Goal: Task Accomplishment & Management: Complete application form

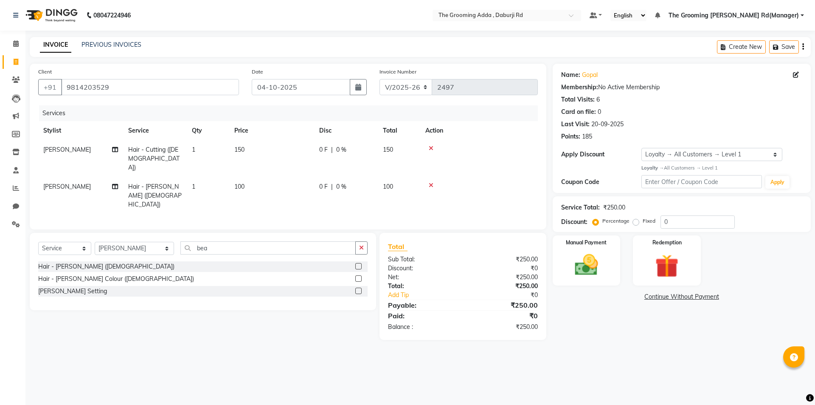
select select "8001"
select select "service"
select select "79355"
select select "1: Object"
drag, startPoint x: 147, startPoint y: 82, endPoint x: 23, endPoint y: 65, distance: 125.0
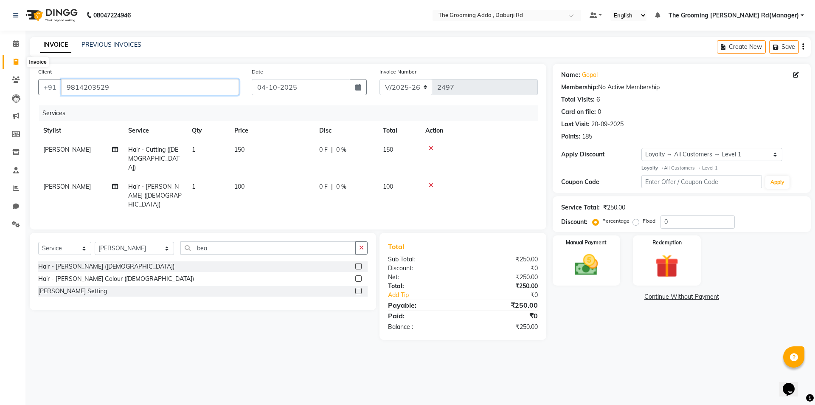
click at [23, 65] on app-home "08047224946 Select Location × The Grooming Adda , Daburji Rd Default Panel My P…" at bounding box center [407, 176] width 815 height 352
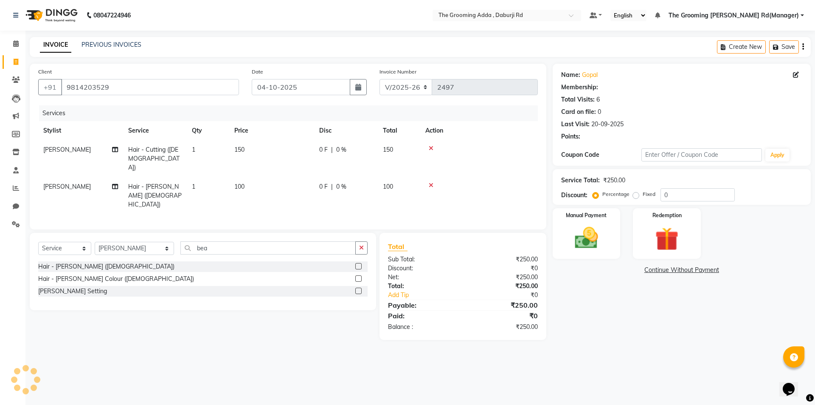
select select "1: Object"
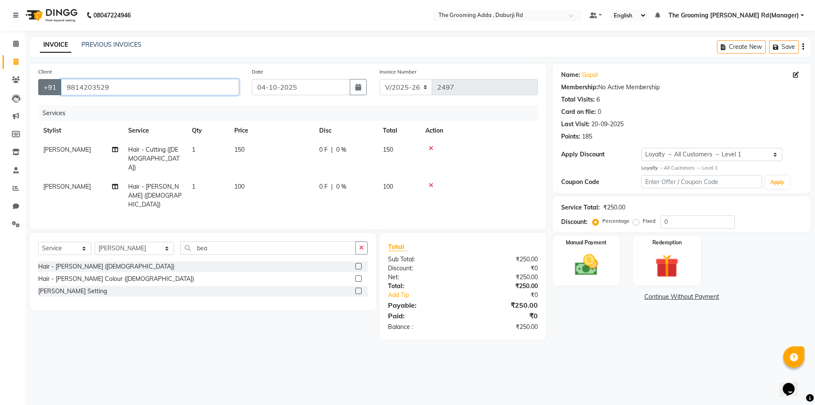
drag, startPoint x: 114, startPoint y: 85, endPoint x: 52, endPoint y: 80, distance: 62.2
click at [52, 80] on div "[PHONE_NUMBER]" at bounding box center [138, 87] width 201 height 16
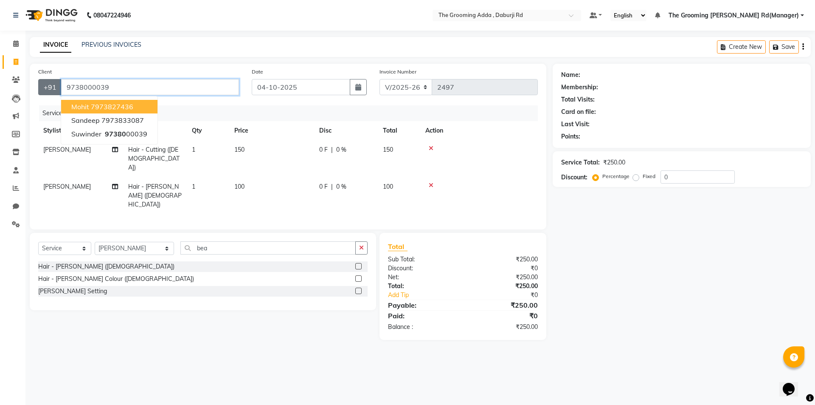
type input "9738000039"
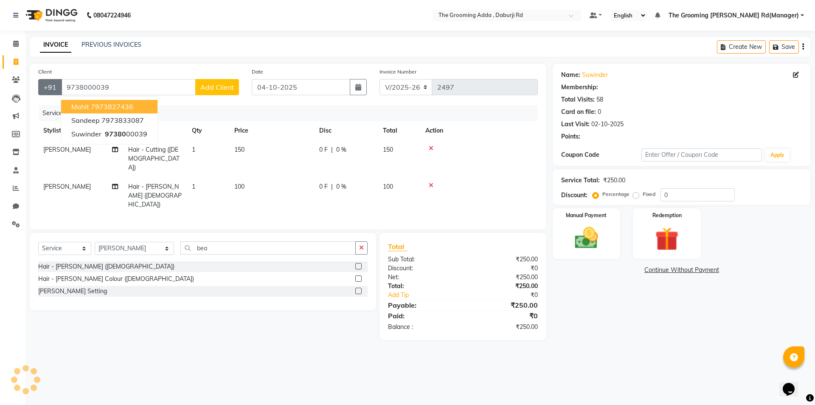
select select "1: Object"
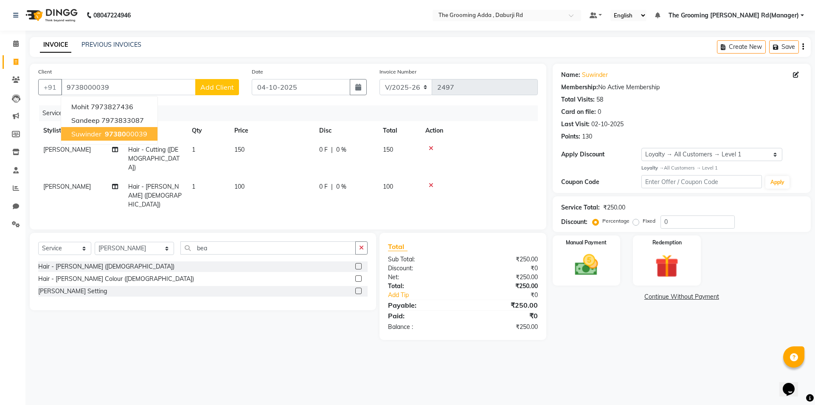
click at [106, 131] on span "97380" at bounding box center [115, 133] width 21 height 8
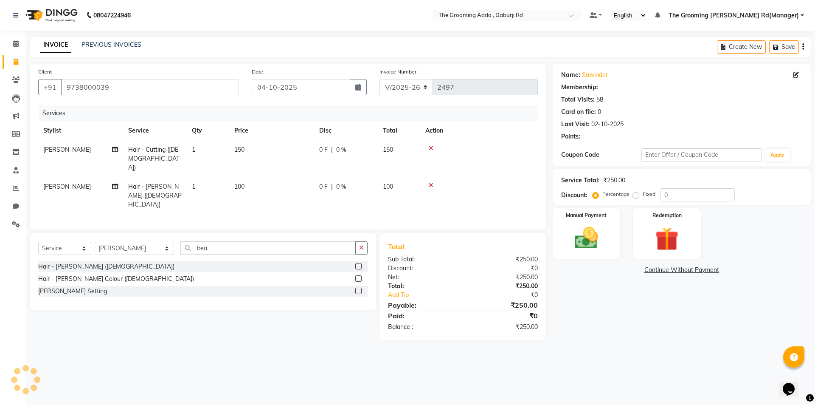
select select "1: Object"
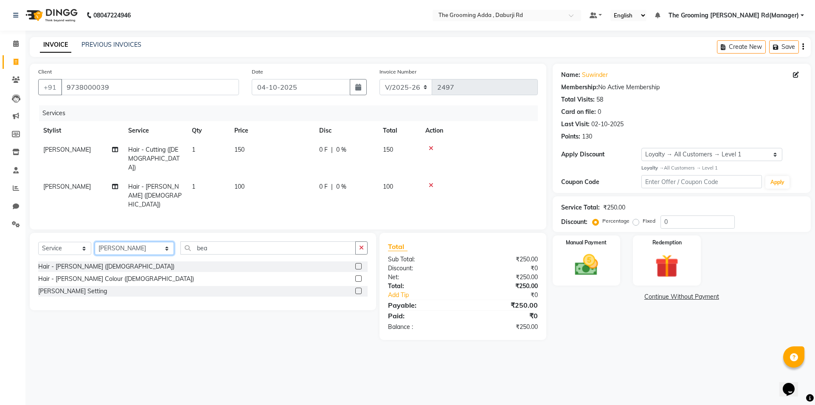
click at [132, 242] on select "Select Stylist [PERSON_NAME] [PERSON_NAME] [PERSON_NAME] [PERSON_NAME] [PERSON_…" at bounding box center [134, 248] width 79 height 13
select select "79344"
click at [95, 242] on select "Select Stylist [PERSON_NAME] [PERSON_NAME] [PERSON_NAME] [PERSON_NAME] [PERSON_…" at bounding box center [134, 248] width 79 height 13
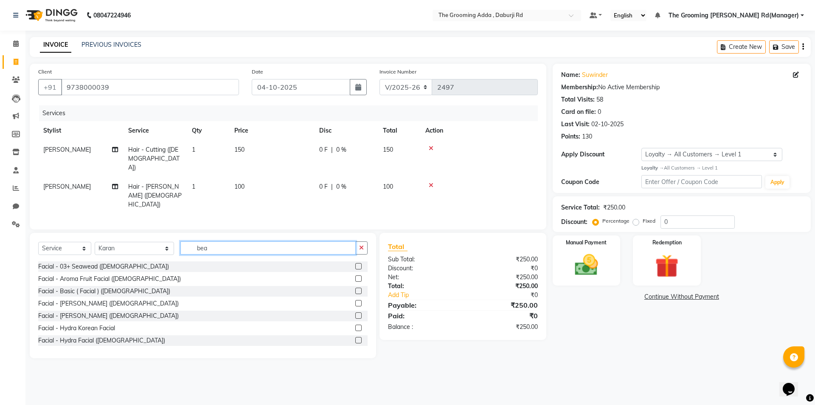
drag, startPoint x: 213, startPoint y: 227, endPoint x: 187, endPoint y: 226, distance: 26.3
click at [187, 241] on input "bea" at bounding box center [267, 247] width 175 height 13
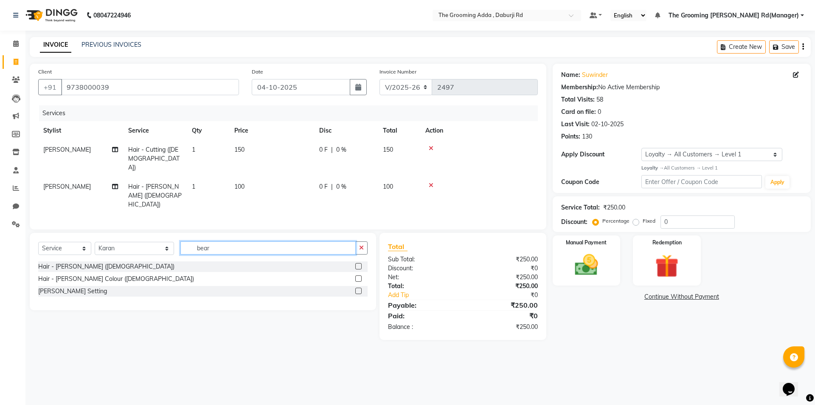
type input "bear"
click at [358, 263] on label at bounding box center [358, 266] width 6 height 6
click at [358, 264] on input "checkbox" at bounding box center [358, 267] width 6 height 6
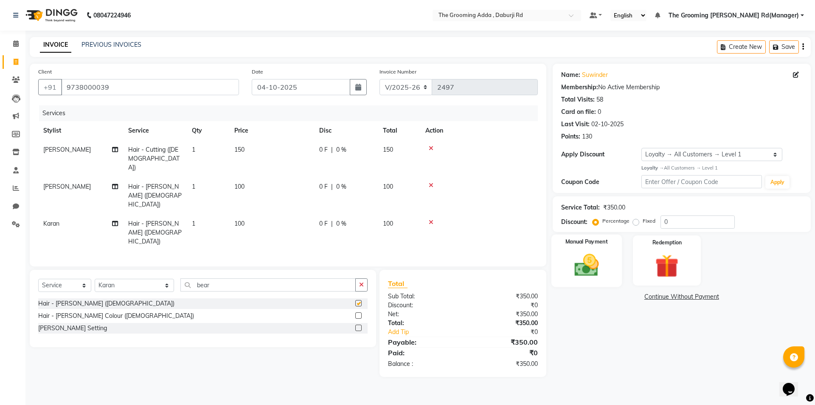
checkbox input "false"
click at [576, 250] on div "Manual Payment" at bounding box center [586, 260] width 70 height 52
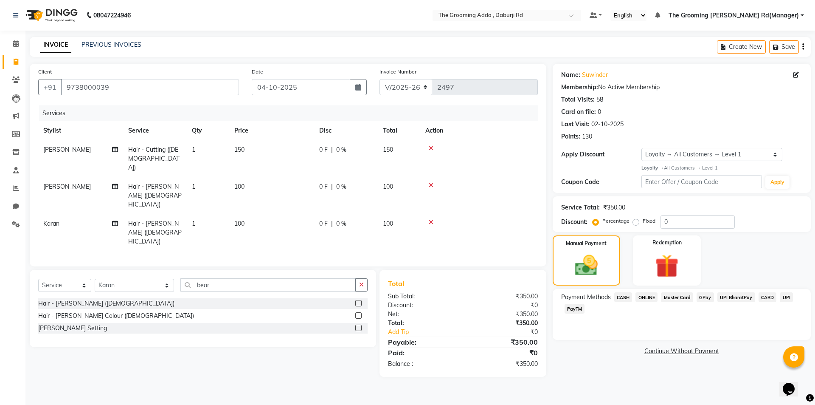
click at [432, 219] on icon at bounding box center [431, 222] width 5 height 6
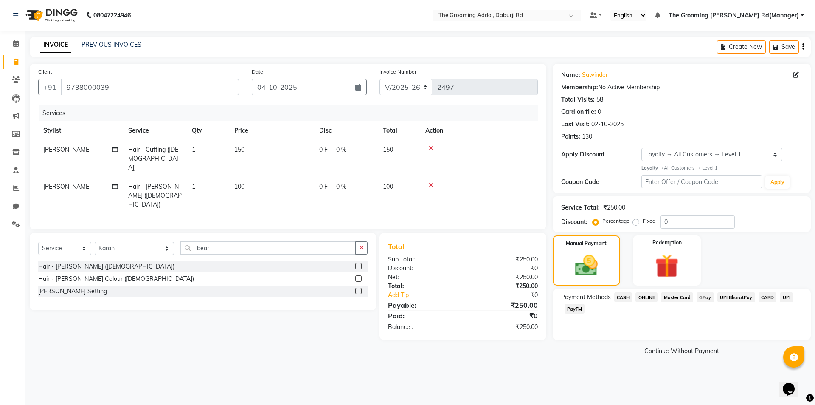
click at [430, 144] on td at bounding box center [479, 158] width 118 height 37
click at [431, 149] on icon at bounding box center [431, 148] width 5 height 6
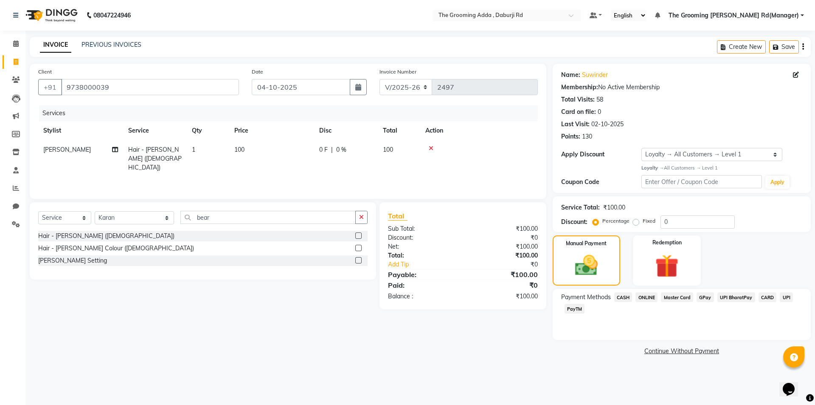
click at [429, 146] on icon at bounding box center [431, 148] width 5 height 6
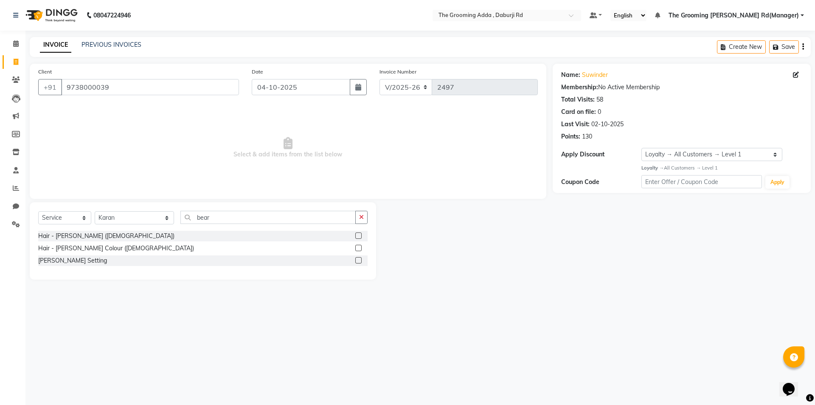
click at [279, 225] on div "Select Service Product Membership Package Voucher Prepaid Gift Card Select Styl…" at bounding box center [202, 221] width 329 height 20
click at [277, 216] on input "bear" at bounding box center [267, 217] width 175 height 13
type input "beard"
drag, startPoint x: 359, startPoint y: 235, endPoint x: 365, endPoint y: 227, distance: 9.7
click at [358, 235] on label at bounding box center [358, 235] width 6 height 6
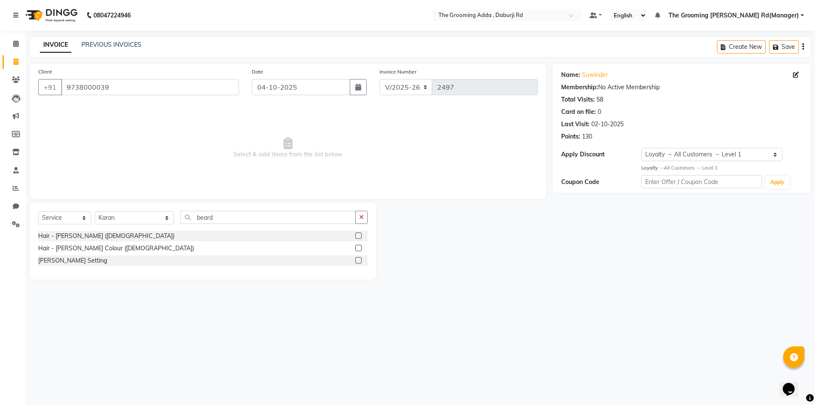
click at [358, 235] on input "checkbox" at bounding box center [358, 236] width 6 height 6
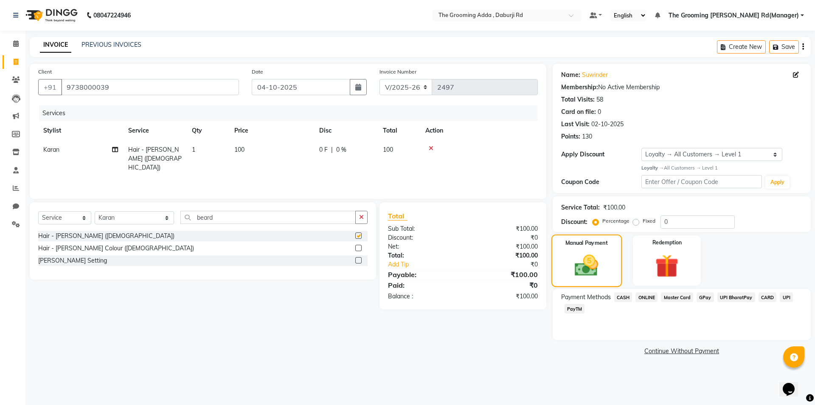
checkbox input "false"
click at [623, 291] on div "Payment Methods CASH ONLINE Master Card GPay UPI BharatPay CARD UPI PayTM" at bounding box center [682, 314] width 258 height 51
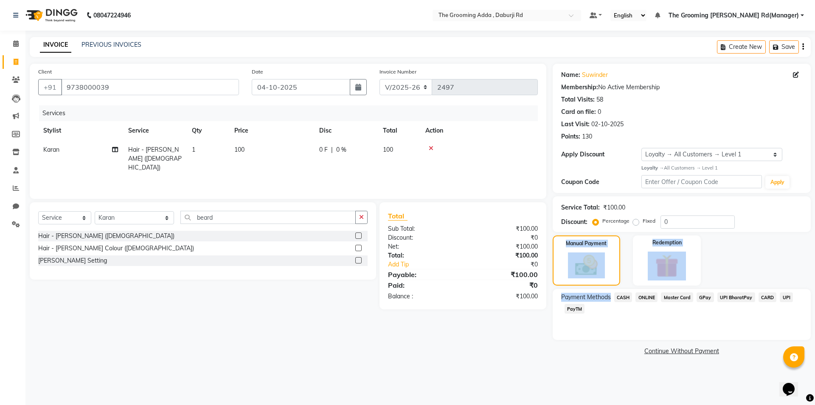
click at [614, 286] on div "Name: Suwinder Membership: No Active Membership Total Visits: 58 Card on file: …" at bounding box center [685, 210] width 264 height 293
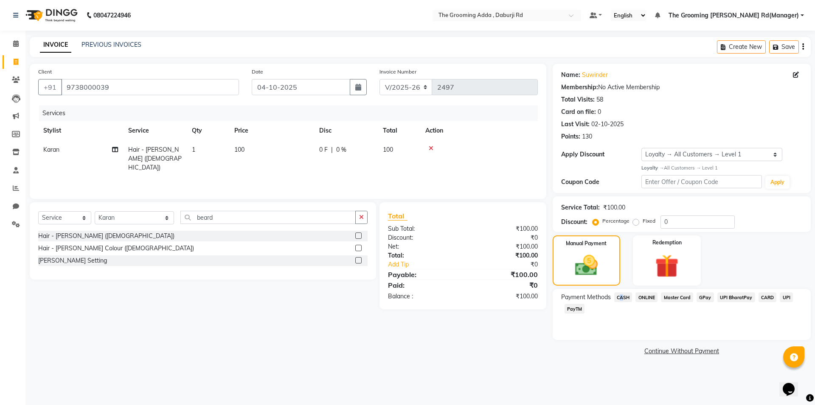
click at [619, 292] on div "Payment Methods CASH ONLINE Master Card GPay UPI BharatPay CARD UPI PayTM" at bounding box center [682, 314] width 258 height 51
click at [628, 290] on div "Payment Methods CASH ONLINE Master Card GPay UPI BharatPay CARD UPI PayTM" at bounding box center [682, 314] width 258 height 51
click at [627, 299] on span "CASH" at bounding box center [623, 297] width 18 height 10
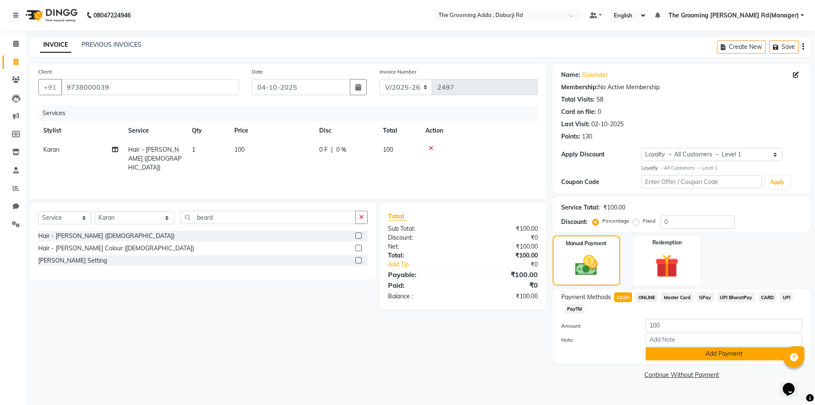
click at [653, 352] on button "Add Payment" at bounding box center [724, 353] width 157 height 13
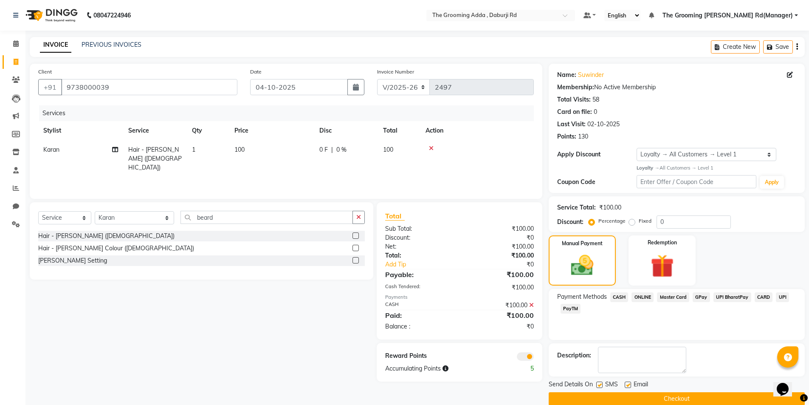
click at [627, 383] on label at bounding box center [628, 384] width 6 height 6
click at [627, 383] on input "checkbox" at bounding box center [628, 385] width 6 height 6
checkbox input "false"
click at [595, 386] on div "Send Details On SMS Email" at bounding box center [677, 385] width 256 height 11
click at [599, 386] on label at bounding box center [599, 384] width 6 height 6
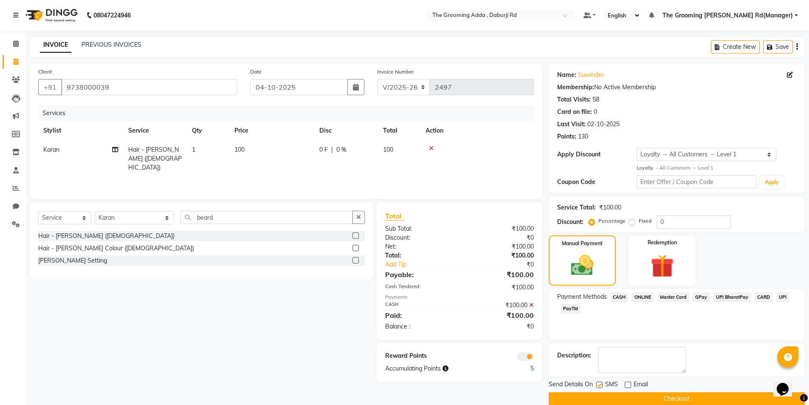
click at [599, 386] on input "checkbox" at bounding box center [599, 385] width 6 height 6
click at [598, 383] on label at bounding box center [599, 384] width 6 height 6
click at [598, 383] on input "checkbox" at bounding box center [599, 385] width 6 height 6
checkbox input "true"
click at [608, 399] on button "Checkout" at bounding box center [677, 398] width 256 height 13
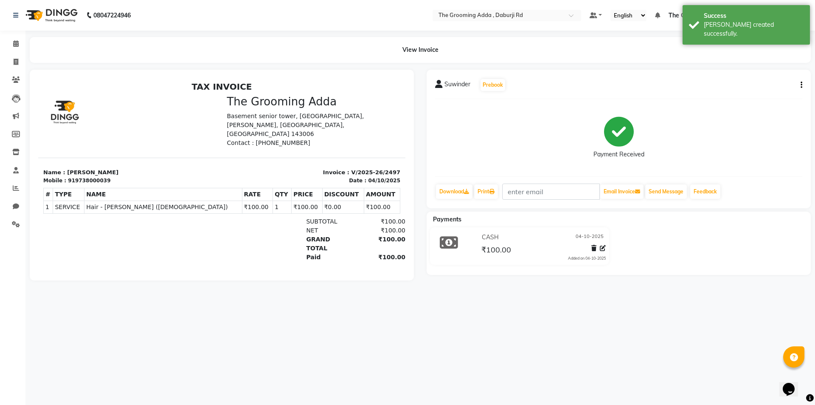
select select "service"
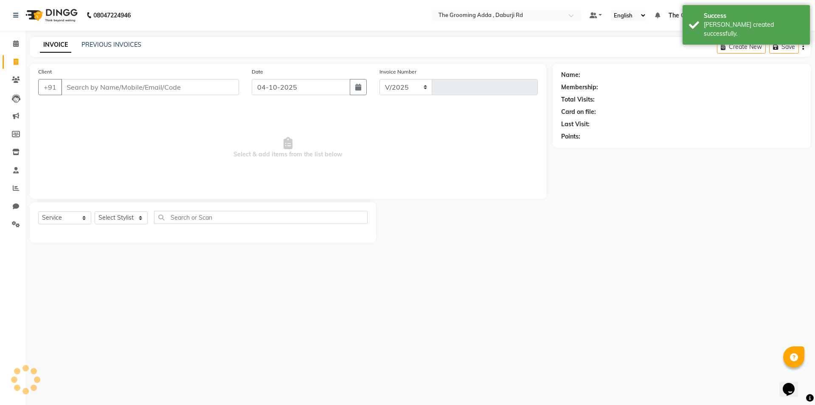
select select "8001"
type input "2498"
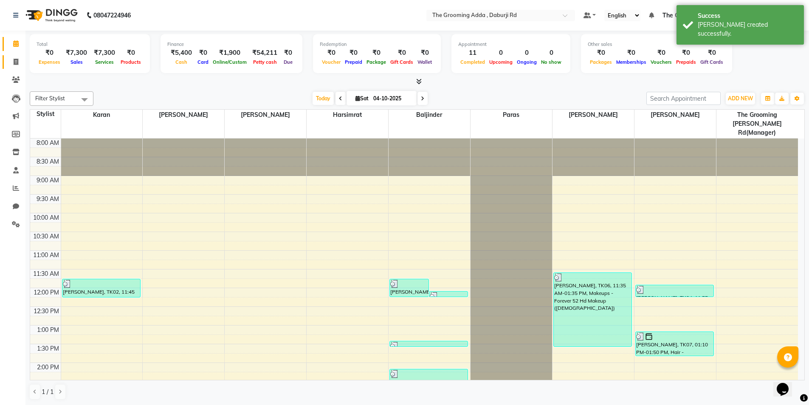
click at [18, 68] on link "Invoice" at bounding box center [13, 62] width 20 height 14
select select "service"
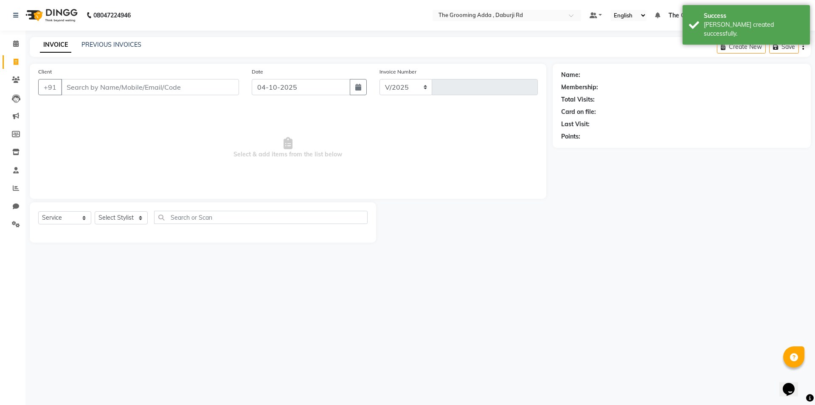
select select "8001"
type input "2498"
click at [88, 83] on input "Client" at bounding box center [150, 87] width 178 height 16
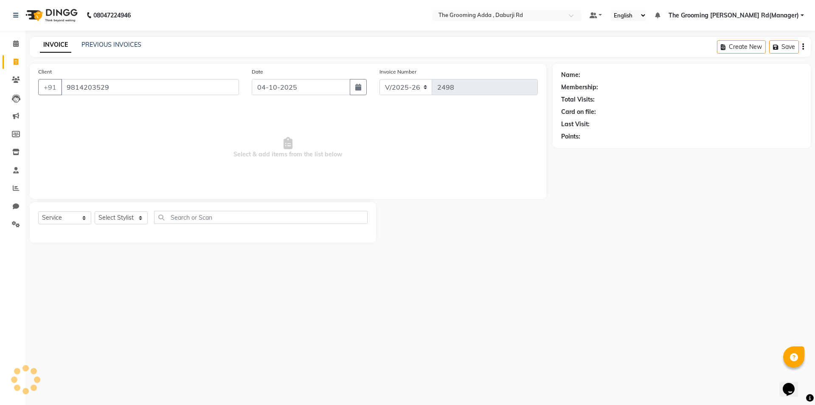
type input "9814203529"
select select "1: Object"
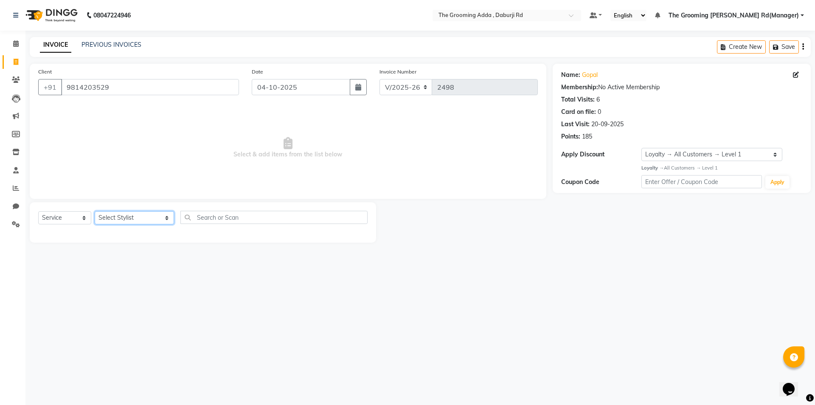
drag, startPoint x: 128, startPoint y: 217, endPoint x: 128, endPoint y: 223, distance: 6.0
click at [128, 217] on select "Select Stylist [PERSON_NAME] [PERSON_NAME] [PERSON_NAME] [PERSON_NAME] [PERSON_…" at bounding box center [134, 217] width 79 height 13
select select "79355"
click at [95, 211] on select "Select Stylist [PERSON_NAME] [PERSON_NAME] [PERSON_NAME] [PERSON_NAME] [PERSON_…" at bounding box center [134, 217] width 79 height 13
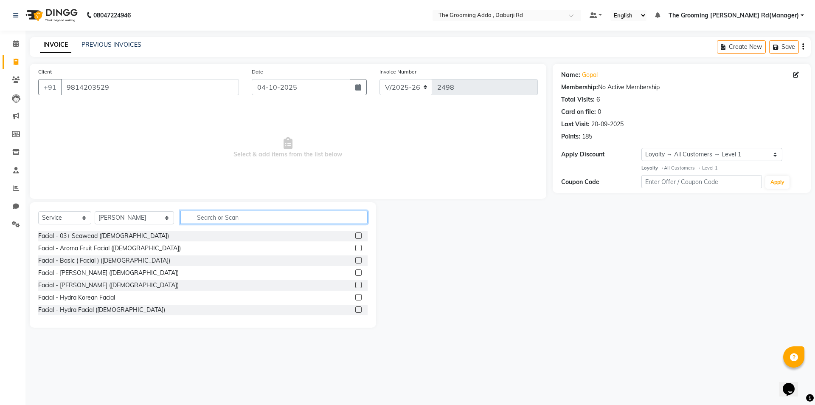
click at [209, 218] on input "text" at bounding box center [273, 217] width 187 height 13
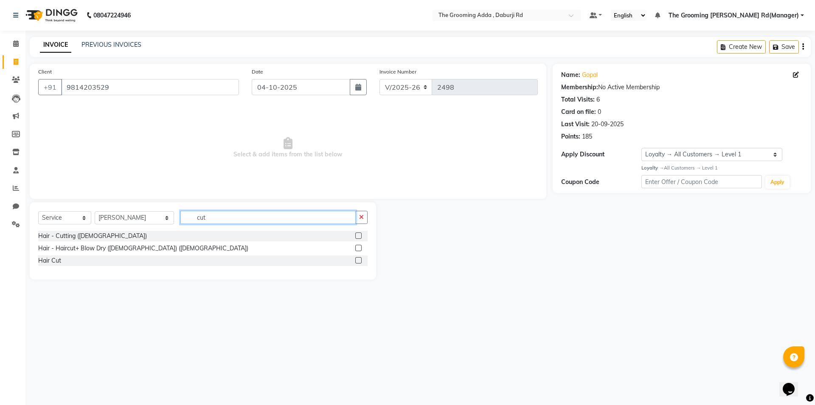
type input "cut"
click at [359, 234] on label at bounding box center [358, 235] width 6 height 6
click at [359, 234] on input "checkbox" at bounding box center [358, 236] width 6 height 6
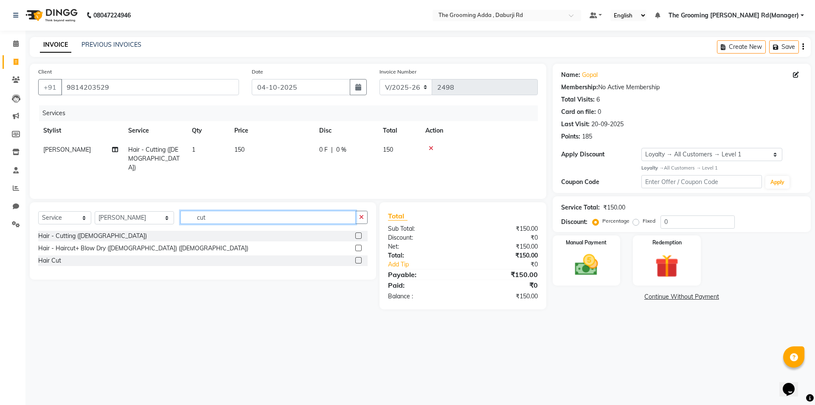
checkbox input "false"
drag, startPoint x: 290, startPoint y: 218, endPoint x: 171, endPoint y: 200, distance: 120.6
click at [171, 200] on div "Client [PHONE_NUMBER] Date [DATE] Invoice Number V/2025 V/[PHONE_NUMBER] Servic…" at bounding box center [287, 186] width 529 height 245
type input "bea"
click at [361, 238] on label at bounding box center [358, 235] width 6 height 6
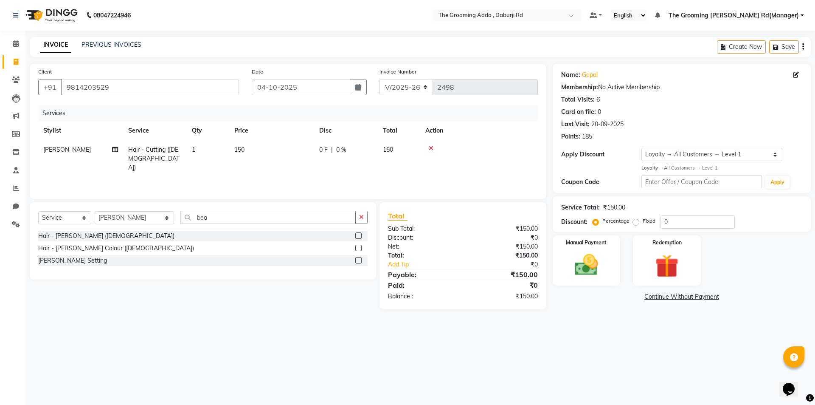
click at [361, 238] on input "checkbox" at bounding box center [358, 236] width 6 height 6
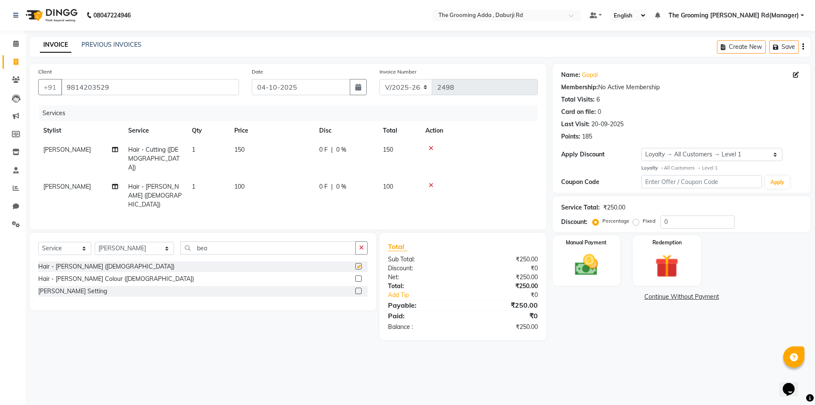
checkbox input "false"
drag, startPoint x: 210, startPoint y: 229, endPoint x: 176, endPoint y: 224, distance: 34.8
click at [176, 241] on div "Select Service Product Membership Package Voucher Prepaid Gift Card Select Styl…" at bounding box center [202, 251] width 329 height 20
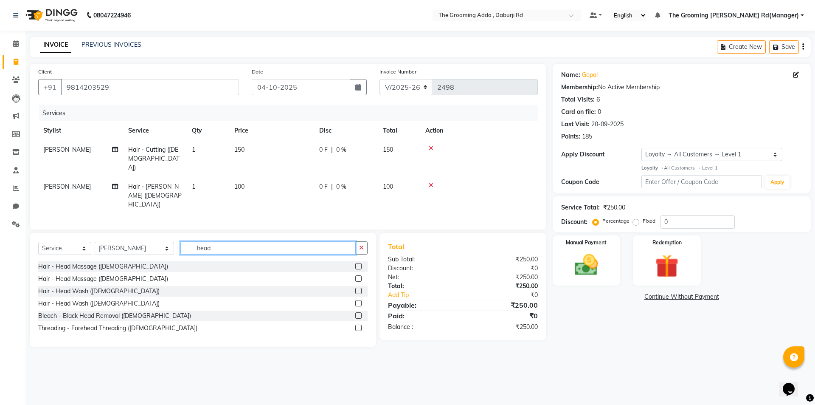
type input "head"
click at [359, 263] on label at bounding box center [358, 266] width 6 height 6
click at [359, 264] on input "checkbox" at bounding box center [358, 267] width 6 height 6
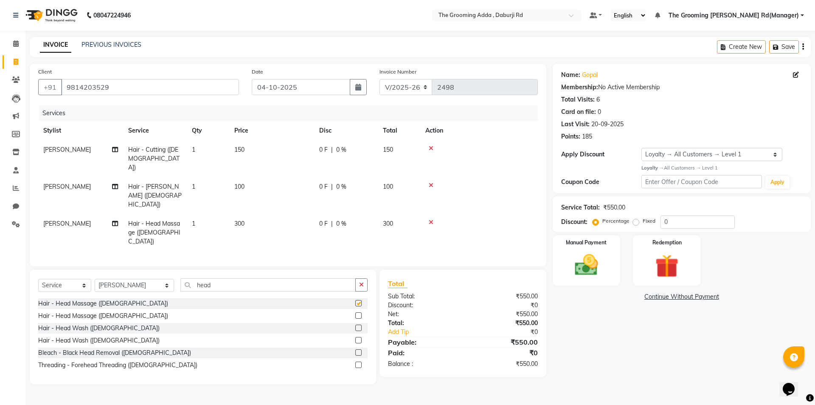
checkbox input "false"
click at [246, 214] on td "300" at bounding box center [271, 232] width 85 height 37
select select "79355"
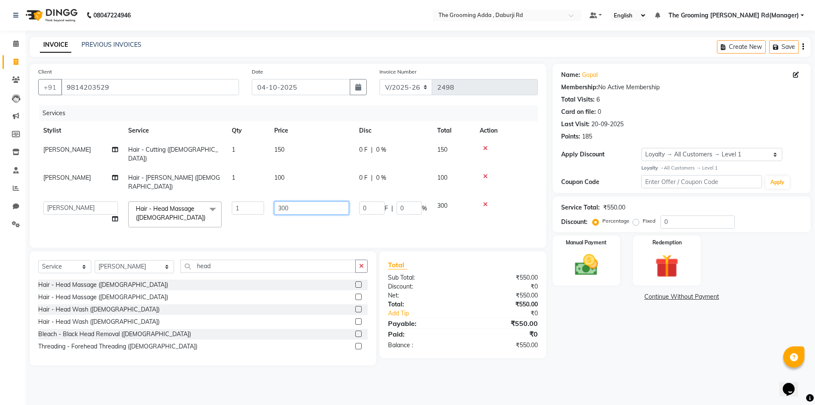
drag, startPoint x: 298, startPoint y: 188, endPoint x: 266, endPoint y: 193, distance: 32.6
click at [266, 196] on tr "[PERSON_NAME] [PERSON_NAME] [PERSON_NAME] [PERSON_NAME] [PERSON_NAME] [PERSON_N…" at bounding box center [288, 214] width 500 height 36
type input "2"
type input "150"
click at [599, 360] on main "INVOICE PREVIOUS INVOICES Create New Save Client [PHONE_NUMBER] Date [DATE] Inv…" at bounding box center [420, 207] width 790 height 341
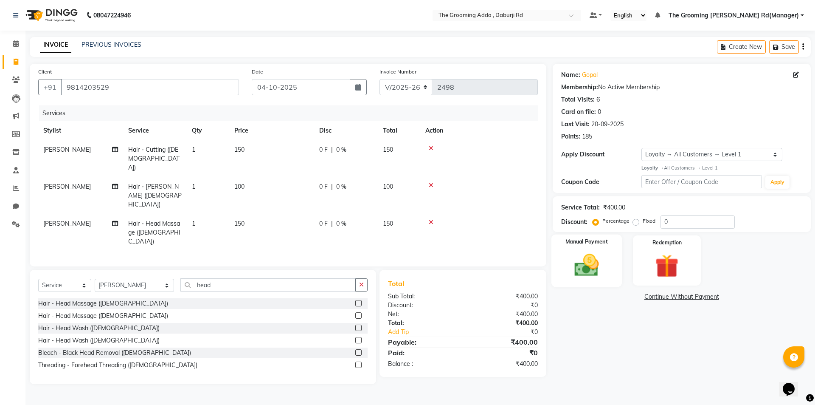
click at [589, 279] on img at bounding box center [586, 265] width 39 height 28
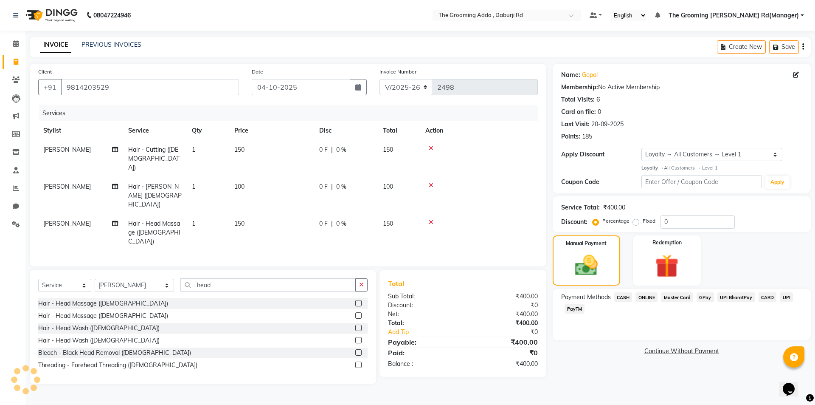
click at [646, 298] on span "ONLINE" at bounding box center [647, 297] width 22 height 10
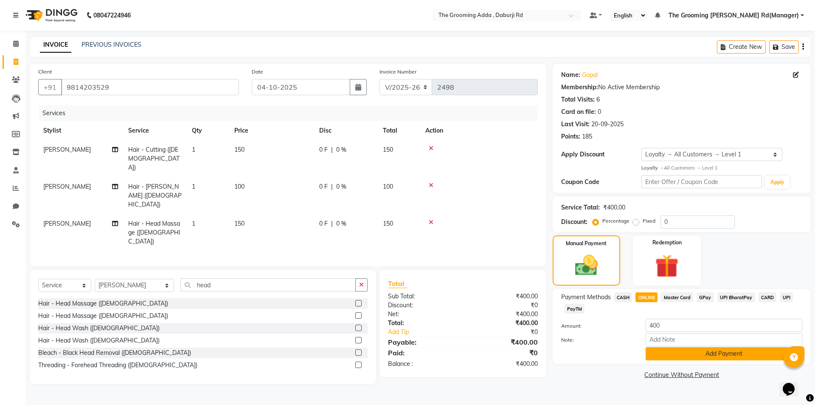
click at [669, 358] on button "Add Payment" at bounding box center [724, 353] width 157 height 13
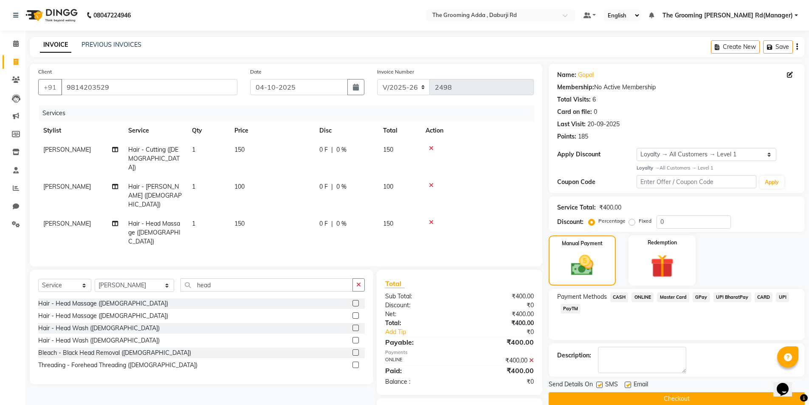
click at [625, 383] on label at bounding box center [628, 384] width 6 height 6
click at [625, 383] on input "checkbox" at bounding box center [628, 385] width 6 height 6
checkbox input "false"
click at [599, 383] on label at bounding box center [599, 384] width 6 height 6
click at [599, 383] on input "checkbox" at bounding box center [599, 385] width 6 height 6
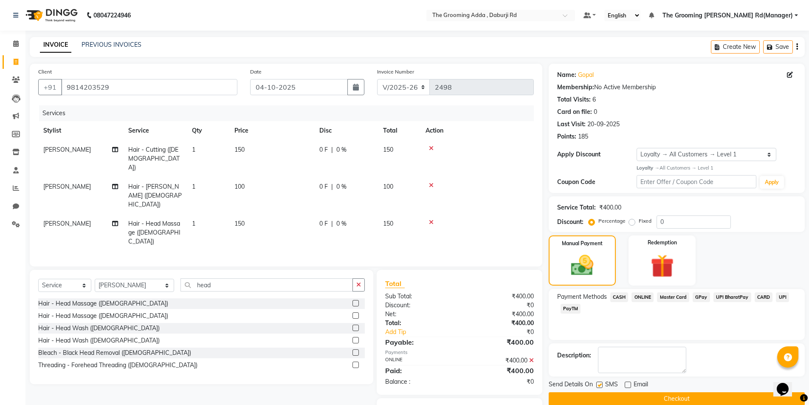
checkbox input "false"
click at [596, 398] on button "Checkout" at bounding box center [677, 398] width 256 height 13
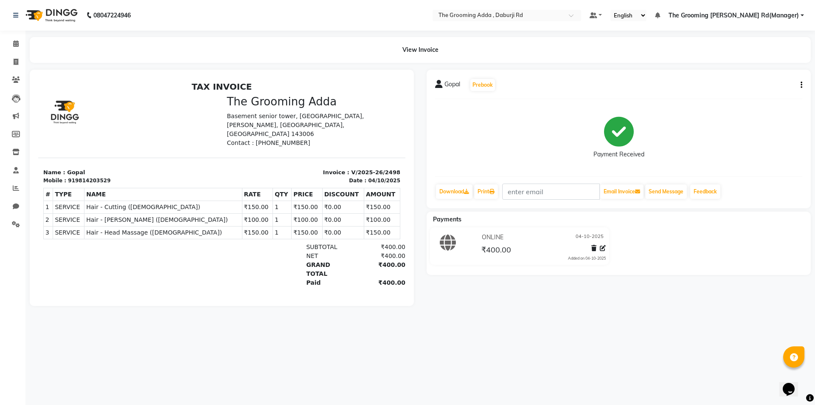
select select "service"
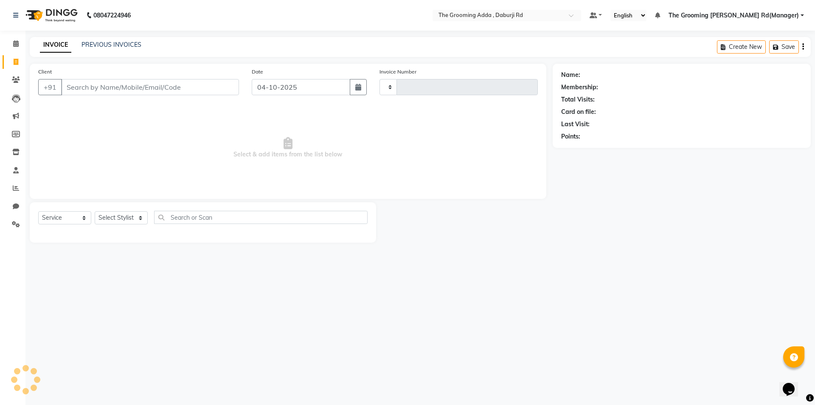
type input "2499"
select select "8001"
